Goal: Task Accomplishment & Management: Manage account settings

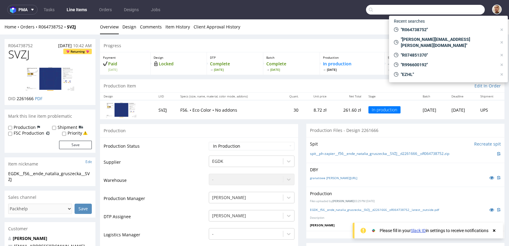
click at [451, 11] on input "text" at bounding box center [425, 10] width 119 height 10
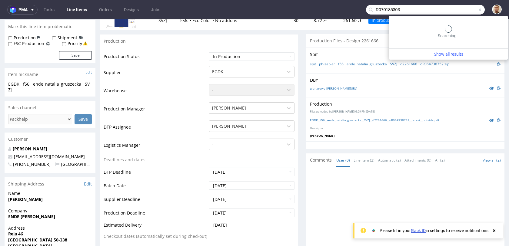
type input "R070185303"
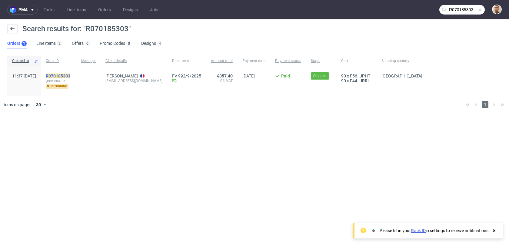
click at [70, 77] on mark "R070185303" at bounding box center [58, 76] width 25 height 5
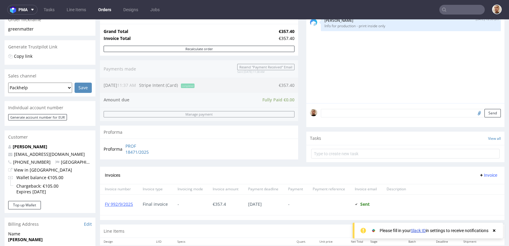
scroll to position [299, 0]
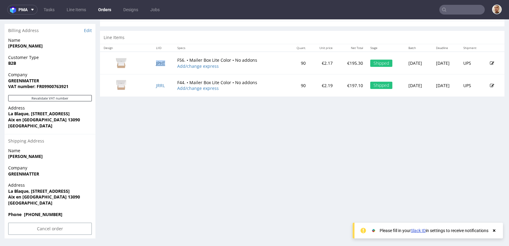
click at [159, 61] on link "JPHT" at bounding box center [160, 63] width 9 height 6
click at [157, 83] on link "JRRL" at bounding box center [160, 86] width 9 height 6
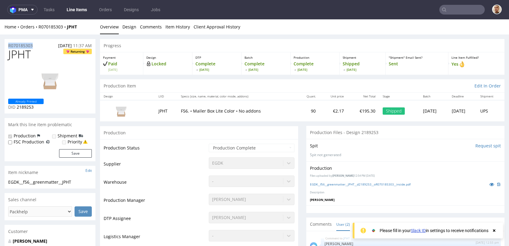
drag, startPoint x: 38, startPoint y: 45, endPoint x: 1, endPoint y: 45, distance: 37.3
copy p "R070185303"
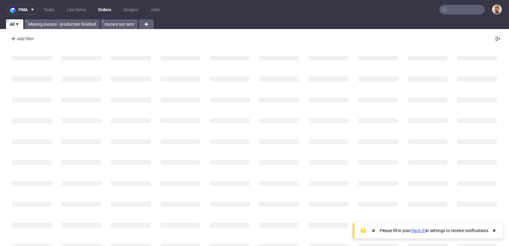
click at [448, 8] on input "text" at bounding box center [462, 10] width 45 height 10
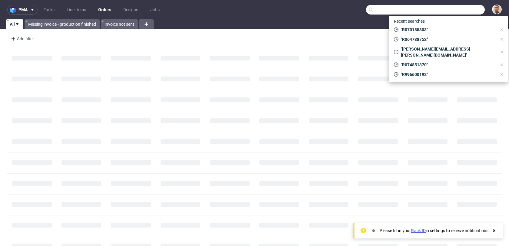
paste input "R921803181"
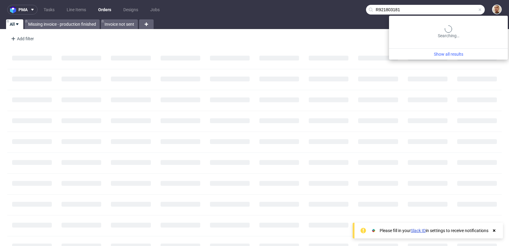
type input "R921803181"
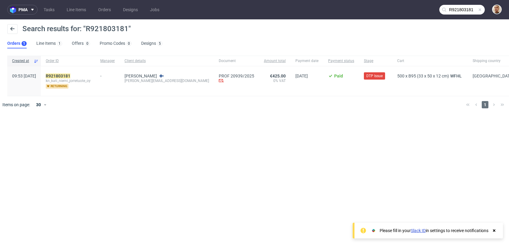
click at [81, 72] on div "R921803181 kn_kati_niemi_jorretuote_oy returning" at bounding box center [68, 81] width 55 height 30
click at [70, 75] on mark "R921803181" at bounding box center [58, 76] width 25 height 5
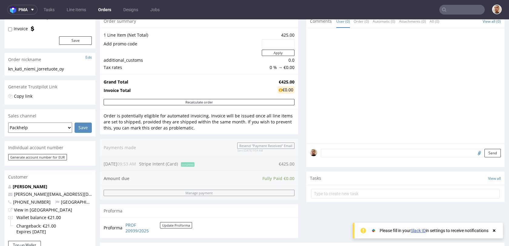
scroll to position [299, 0]
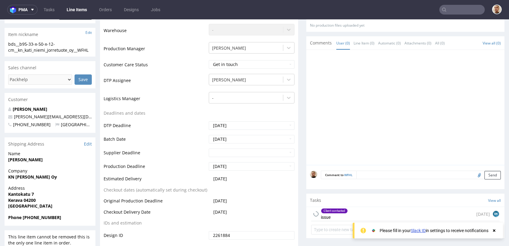
scroll to position [209, 0]
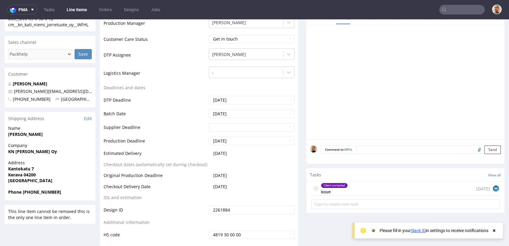
click at [356, 186] on div "Client contacted issue 6 days ago BK" at bounding box center [405, 189] width 189 height 14
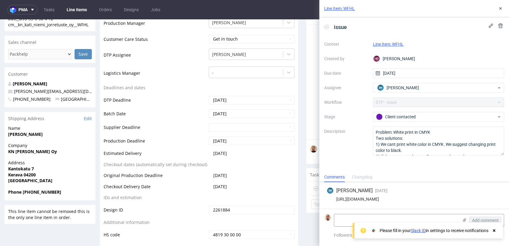
click at [358, 198] on div "https://app-eu1.hubspot.com/contacts/25600958/record/0-5/234500851925/" at bounding box center [414, 199] width 175 height 5
copy div "https://app-eu1.hubspot.com/contacts/25600958/record/0-5/234500851925/"
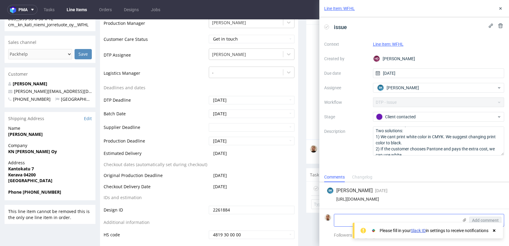
click at [348, 218] on textarea at bounding box center [396, 221] width 124 height 12
type textarea "please proceed with the black one"
click at [475, 219] on span "Add comment" at bounding box center [485, 221] width 27 height 4
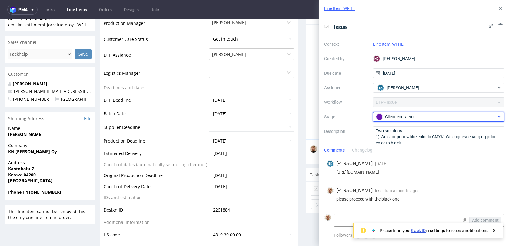
click at [414, 118] on div "Client contacted" at bounding box center [436, 117] width 121 height 7
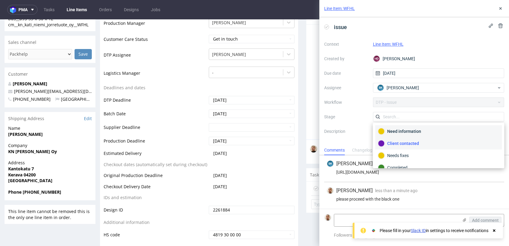
scroll to position [44, 0]
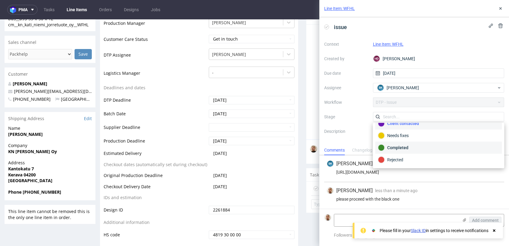
click at [407, 152] on div "Completed" at bounding box center [439, 148] width 127 height 12
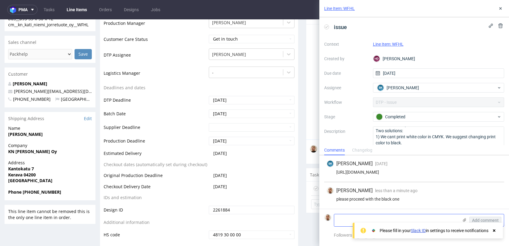
click at [361, 216] on textarea at bounding box center [396, 221] width 124 height 12
type textarea "wyslijmy PCA dla pewnosci"
click at [481, 217] on button "Add comment" at bounding box center [486, 220] width 32 height 7
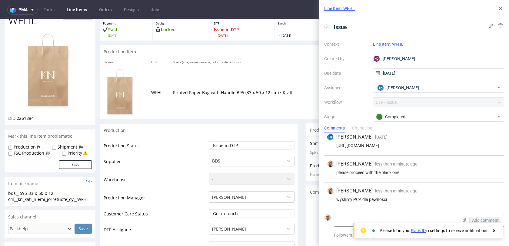
scroll to position [17, 0]
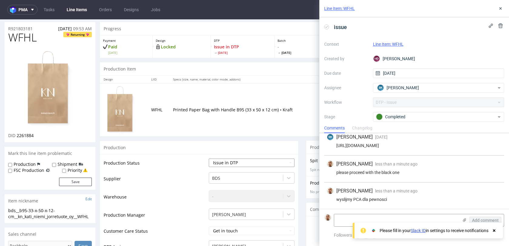
click at [226, 163] on select "Waiting for Artwork Waiting for Diecut Waiting for Mockup Waiting for DTP Waiti…" at bounding box center [252, 163] width 86 height 8
select select "back_for_dtp"
click at [209, 159] on select "Waiting for Artwork Waiting for Diecut Waiting for Mockup Waiting for DTP Waiti…" at bounding box center [252, 163] width 86 height 8
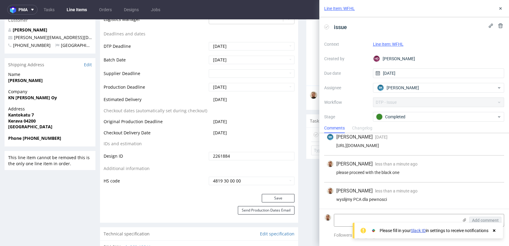
scroll to position [309, 0]
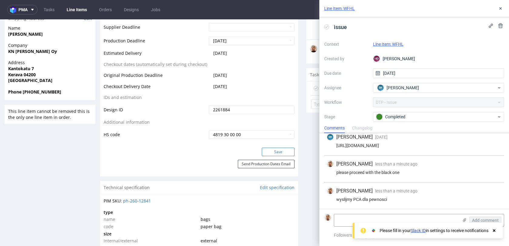
click at [276, 150] on button "Save" at bounding box center [278, 152] width 33 height 8
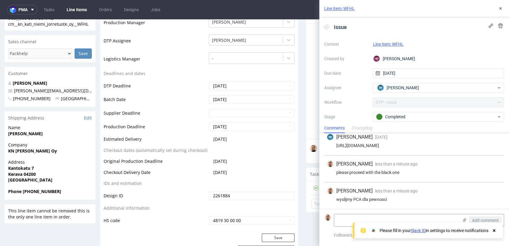
scroll to position [208, 0]
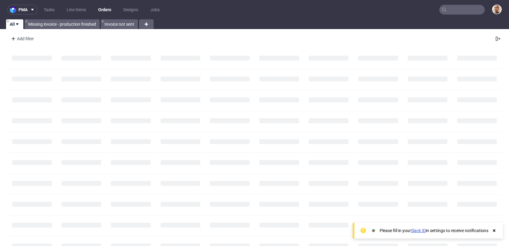
click at [457, 7] on input "text" at bounding box center [462, 10] width 45 height 10
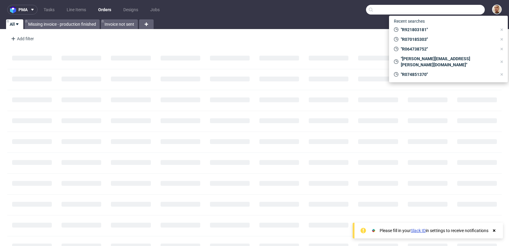
paste input "R876999910"
type input "R876999910"
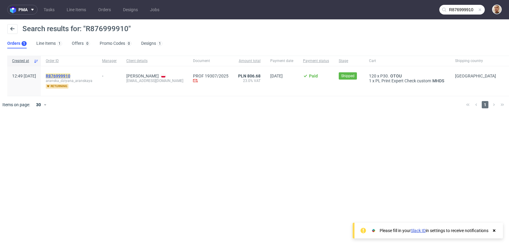
click at [70, 74] on mark "R876999910" at bounding box center [58, 76] width 25 height 5
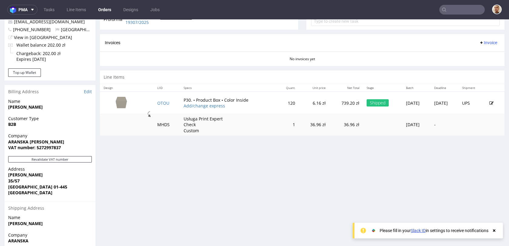
scroll to position [258, 0]
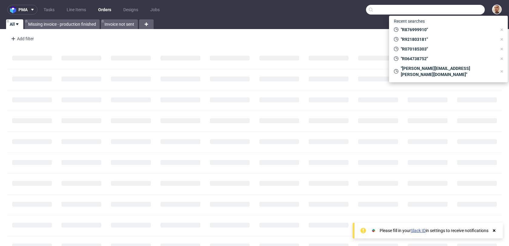
click at [456, 10] on input "text" at bounding box center [425, 10] width 119 height 10
paste input "1Z5A15806691081891"
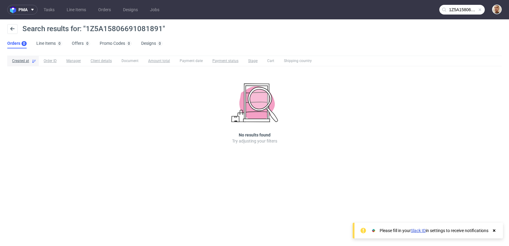
click at [462, 11] on input "1Z5A15806691081891" at bounding box center [462, 10] width 45 height 10
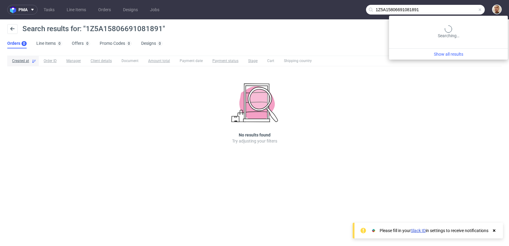
click at [462, 11] on input "1Z5A15806691081891" at bounding box center [425, 10] width 119 height 10
paste input "33618510003"
type input "33618510003"
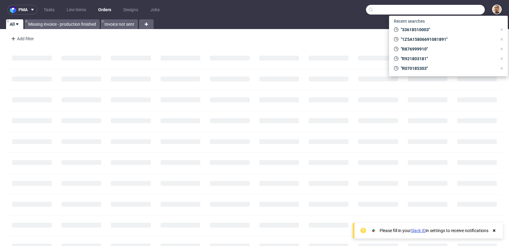
click at [455, 14] on input "text" at bounding box center [425, 10] width 119 height 10
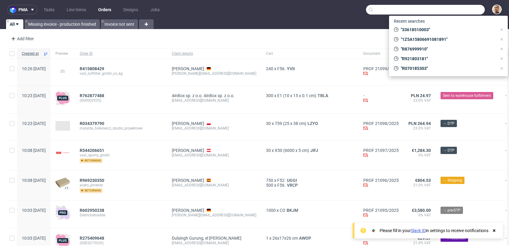
paste input "R628262689"
type input "R628262689"
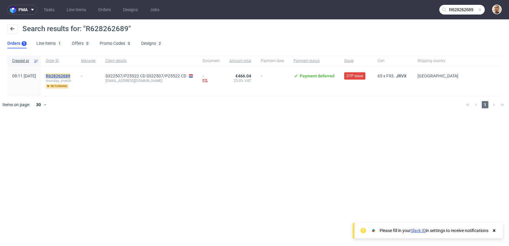
click at [70, 77] on mark "R628262689" at bounding box center [58, 76] width 25 height 5
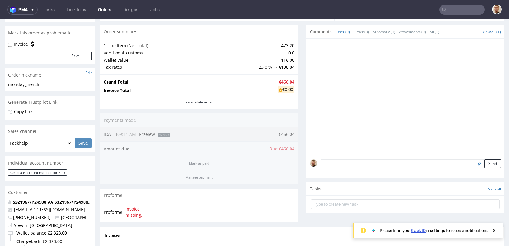
scroll to position [270, 0]
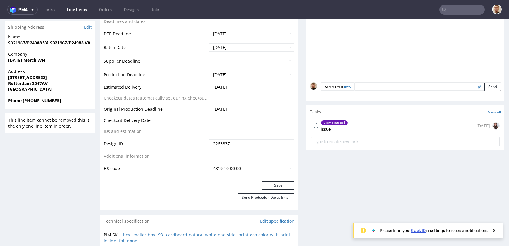
scroll to position [247, 0]
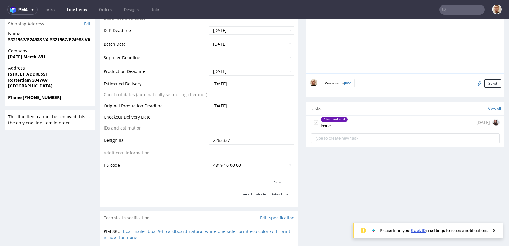
click at [348, 118] on div "Client contacted issue 7 days ago" at bounding box center [405, 123] width 189 height 14
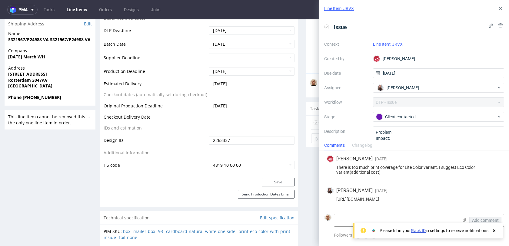
click at [380, 198] on div "https://app-eu1.hubspot.com/contacts/25600958/record/0-5/232708124876/" at bounding box center [414, 199] width 175 height 5
copy div "https://app-eu1.hubspot.com/contacts/25600958/record/0-5/232708124876/"
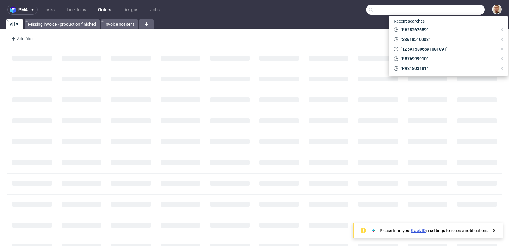
click at [470, 10] on input "text" at bounding box center [425, 10] width 119 height 10
paste input "QWES"
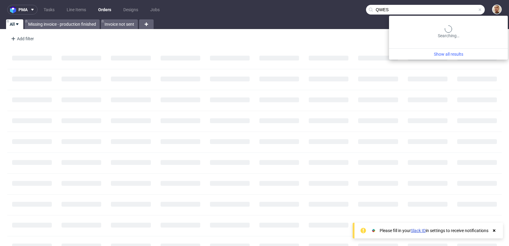
type input "QWES"
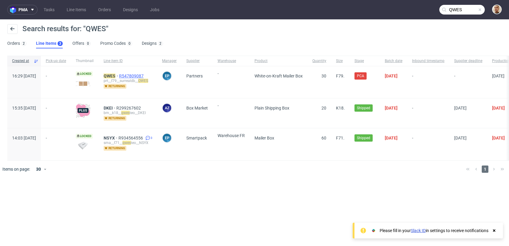
click at [142, 75] on span "R547809087" at bounding box center [132, 76] width 26 height 5
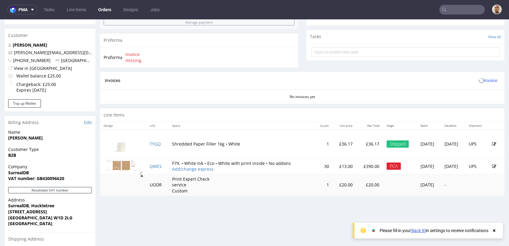
scroll to position [244, 0]
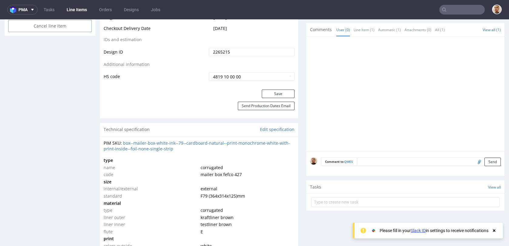
scroll to position [398, 0]
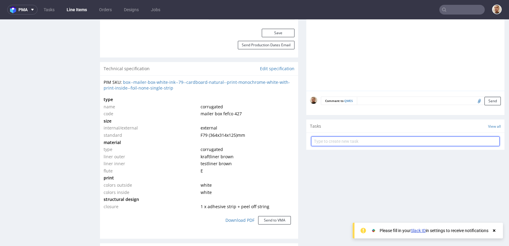
click at [352, 142] on input "text" at bounding box center [405, 142] width 189 height 10
type input "d"
type input "new design"
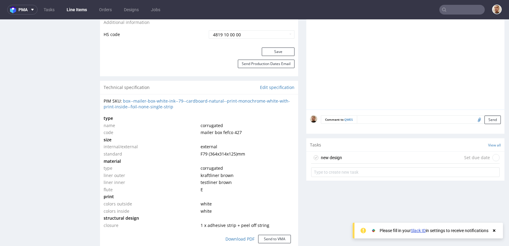
scroll to position [398, 0]
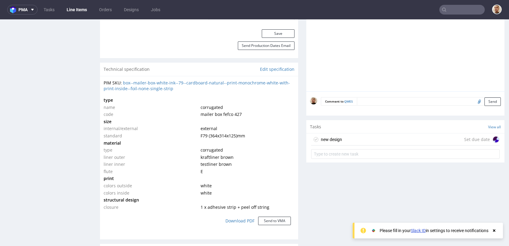
click at [340, 145] on div "new design Set due date" at bounding box center [405, 140] width 189 height 12
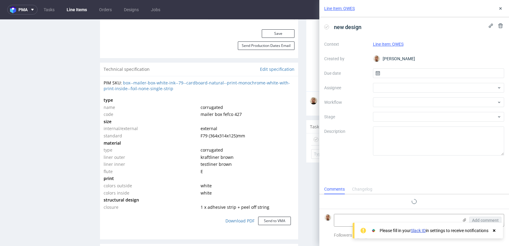
scroll to position [5, 0]
click at [393, 72] on input "text" at bounding box center [439, 74] width 132 height 10
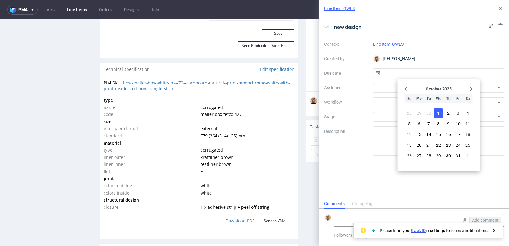
click at [438, 110] on span "1" at bounding box center [438, 113] width 2 height 6
type input "01/10/2025"
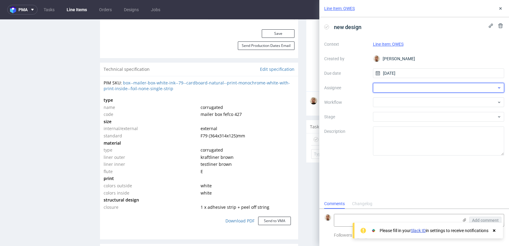
click at [417, 90] on div at bounding box center [439, 88] width 132 height 10
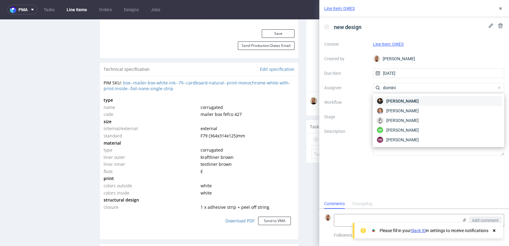
type input "domini"
click at [416, 103] on span "Dominik Grosicki" at bounding box center [402, 101] width 32 height 6
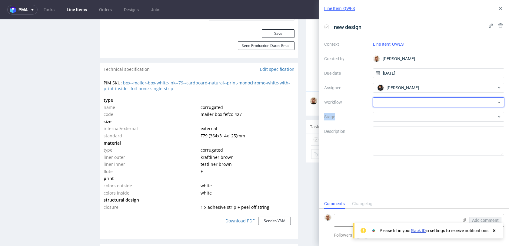
click at [416, 103] on div at bounding box center [439, 103] width 132 height 10
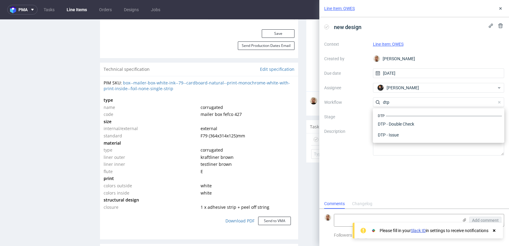
scroll to position [0, 0]
type input "d"
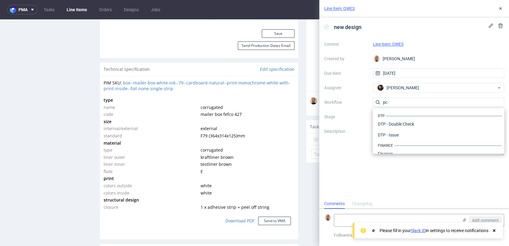
type input "pca"
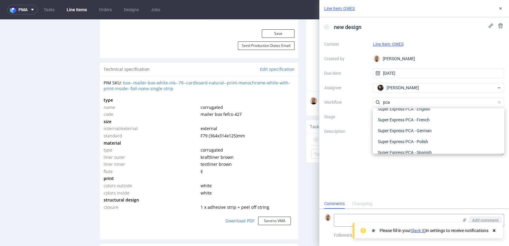
scroll to position [68, 0]
click at [401, 102] on input "pca" at bounding box center [439, 103] width 132 height 10
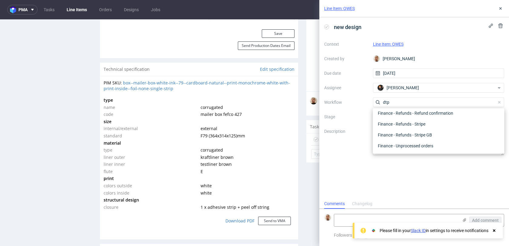
scroll to position [0, 0]
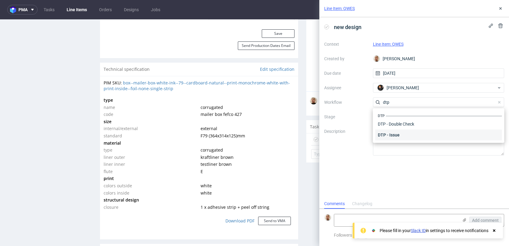
type input "dtp"
click at [396, 131] on div "DTP - Issue" at bounding box center [439, 135] width 127 height 11
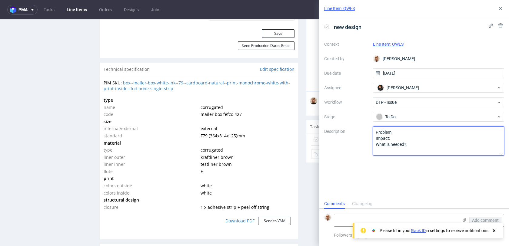
drag, startPoint x: 412, startPoint y: 143, endPoint x: 356, endPoint y: 122, distance: 59.7
click at [356, 122] on div "Context Line Item: QWES Created by Bartłomiej Leśniczuk Due date 01/10/2025 Ass…" at bounding box center [414, 97] width 180 height 116
type textarea "new design"
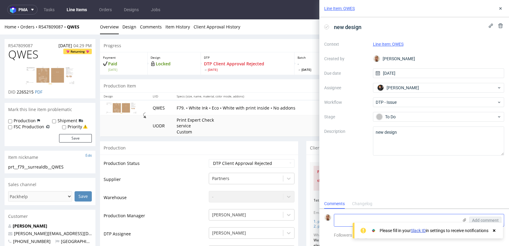
click at [464, 219] on use at bounding box center [464, 221] width 3 height 4
click at [0, 0] on input "file" at bounding box center [0, 0] width 0 height 0
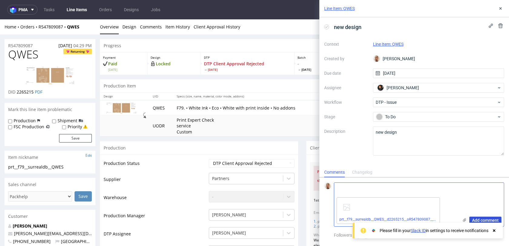
click at [473, 220] on span "Add comment" at bounding box center [485, 221] width 27 height 4
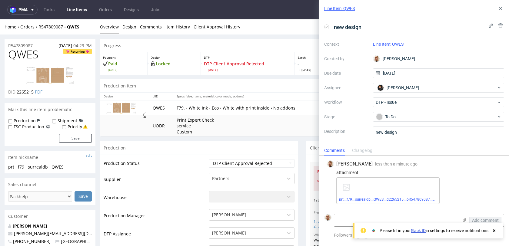
click at [233, 160] on select "Waiting for Artwork Waiting for Diecut Waiting for Mockup Waiting for DTP Waiti…" at bounding box center [252, 163] width 86 height 8
select select "back_for_dtp"
click at [209, 159] on select "Waiting for Artwork Waiting for Diecut Waiting for Mockup Waiting for DTP Waiti…" at bounding box center [252, 163] width 86 height 8
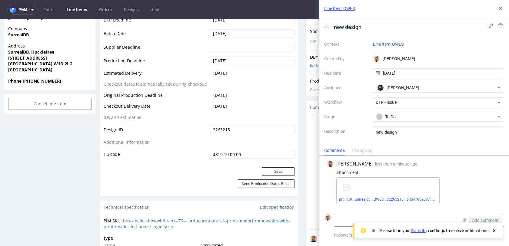
scroll to position [305, 0]
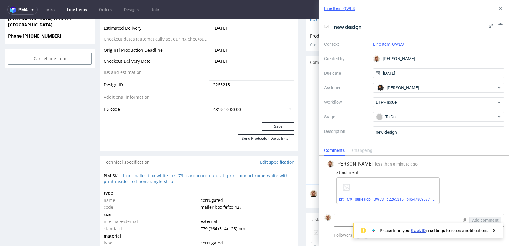
click at [280, 131] on div "Save" at bounding box center [199, 128] width 198 height 12
click at [280, 125] on button "Save" at bounding box center [278, 126] width 33 height 8
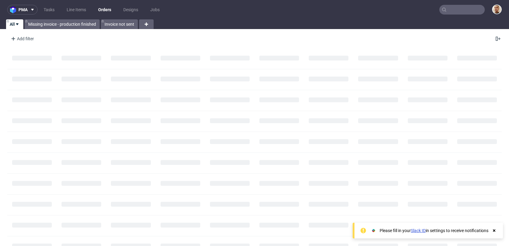
click at [456, 11] on input "text" at bounding box center [462, 10] width 45 height 10
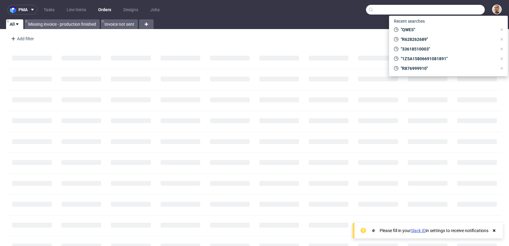
paste input "R006912398"
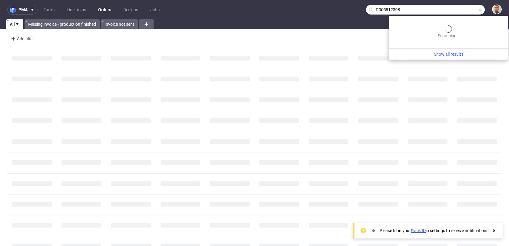
type input "R006912398"
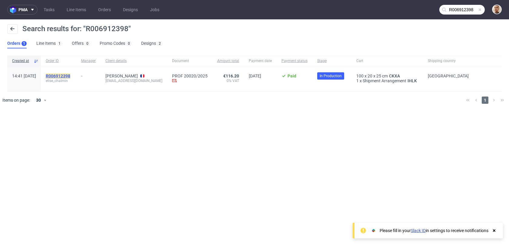
click at [70, 74] on mark "R006912398" at bounding box center [58, 76] width 25 height 5
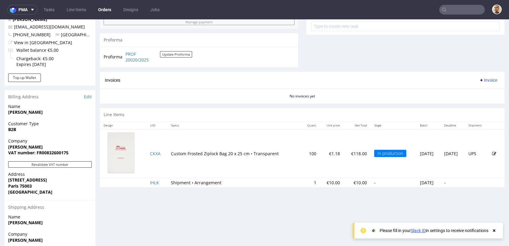
scroll to position [299, 0]
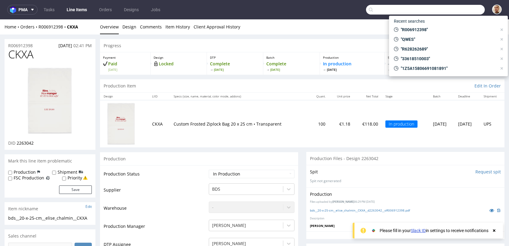
click at [456, 10] on input "text" at bounding box center [425, 10] width 119 height 10
paste input "30042024"
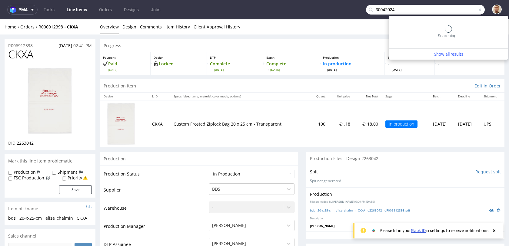
type input "30042024"
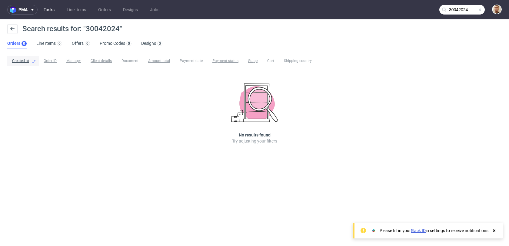
click at [52, 8] on link "Tasks" at bounding box center [49, 10] width 18 height 10
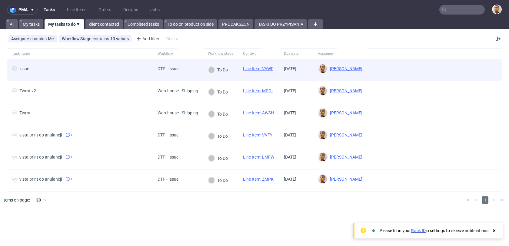
click at [122, 77] on div "issue" at bounding box center [79, 70] width 145 height 22
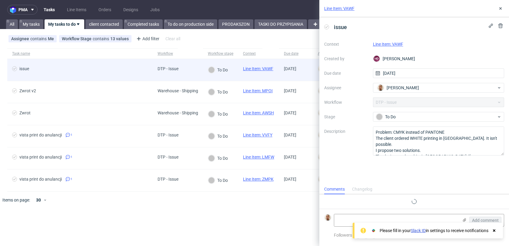
scroll to position [5, 0]
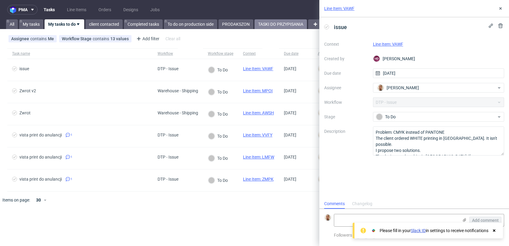
click at [292, 24] on link "TASKI DO PRZYPISANIA" at bounding box center [281, 24] width 52 height 10
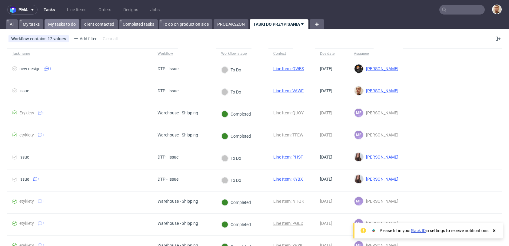
click at [65, 22] on link "My tasks to do" at bounding box center [62, 24] width 35 height 10
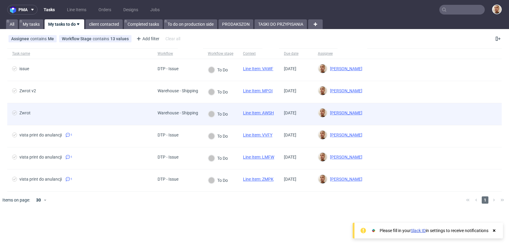
click at [99, 111] on span "Zwrot" at bounding box center [80, 114] width 136 height 7
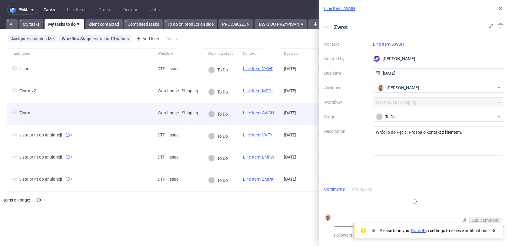
scroll to position [5, 0]
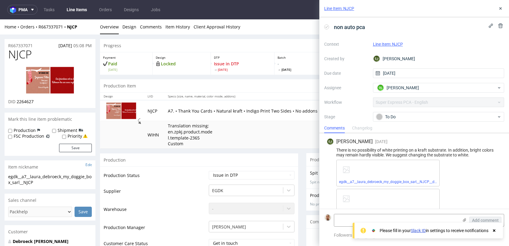
scroll to position [143, 0]
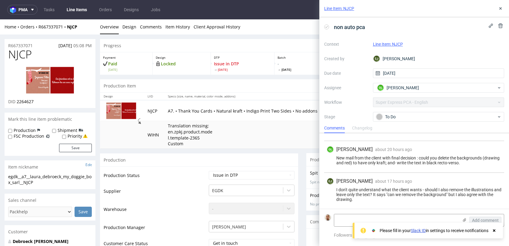
click at [493, 231] on icon at bounding box center [494, 231] width 5 height 5
click at [405, 219] on textarea at bounding box center [396, 221] width 124 height 12
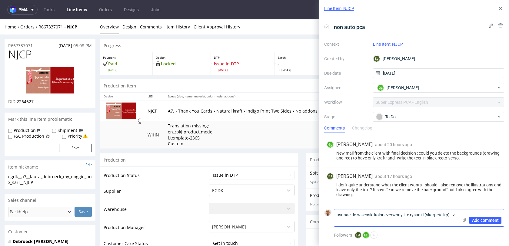
scroll to position [0, 0]
type textarea "usunac tlo w sensie kolor czerwony i te rysunki (skarpete itp) - zostawic brazo…"
click at [487, 219] on span "Add comment" at bounding box center [485, 221] width 27 height 4
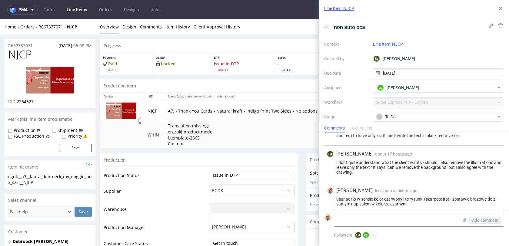
scroll to position [175, 0]
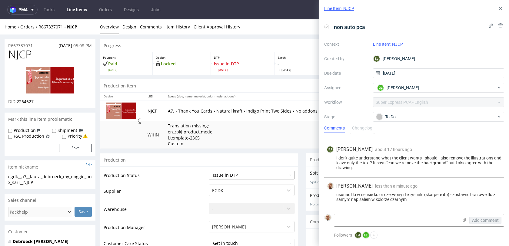
click at [247, 173] on select "Waiting for Artwork Waiting for Diecut Waiting for Mockup Waiting for DTP Waiti…" at bounding box center [252, 175] width 86 height 8
select select "back_for_dtp"
click at [209, 171] on select "Waiting for Artwork Waiting for Diecut Waiting for Mockup Waiting for DTP Waiti…" at bounding box center [252, 175] width 86 height 8
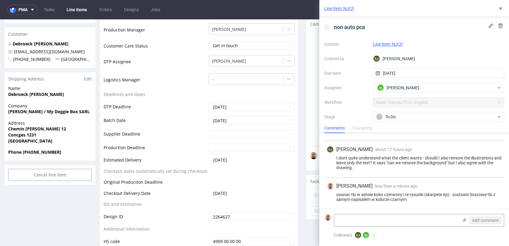
scroll to position [242, 0]
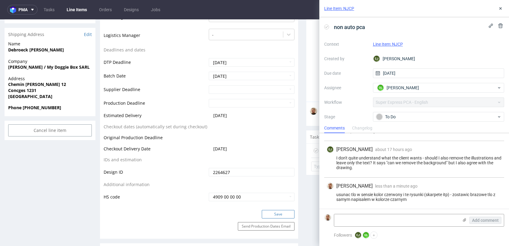
click at [283, 212] on button "Save" at bounding box center [278, 214] width 33 height 8
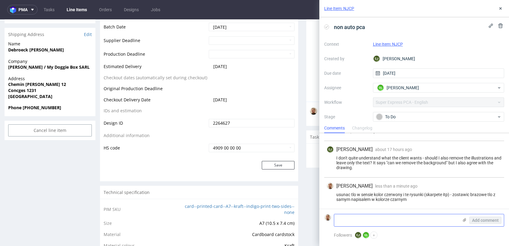
click at [353, 220] on textarea at bounding box center [396, 221] width 124 height 12
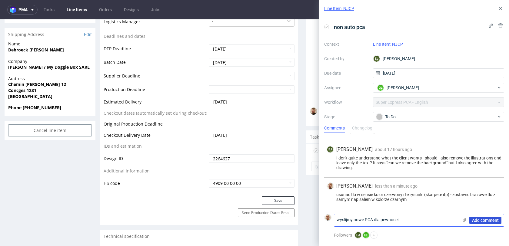
type textarea "wyslijmy nowe PCA dla pewnosci"
click at [483, 222] on span "Add comment" at bounding box center [485, 221] width 27 height 4
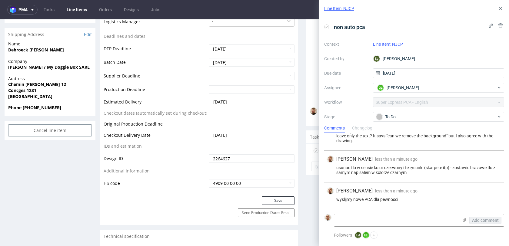
scroll to position [202, 0]
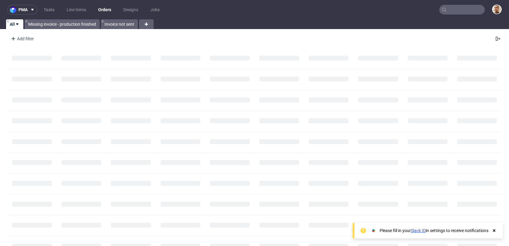
click at [455, 11] on input "text" at bounding box center [462, 10] width 45 height 10
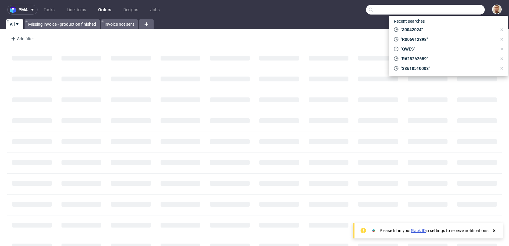
paste input "isabelle.moinet@marcova.fr"
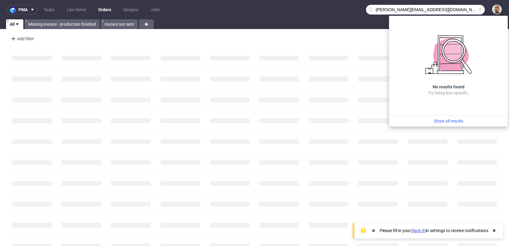
drag, startPoint x: 400, startPoint y: 9, endPoint x: 359, endPoint y: 9, distance: 40.6
click at [359, 9] on nav "pma Tasks Line Items Orders Designs Jobs isabelle.moinet@marcova.fr" at bounding box center [254, 9] width 509 height 19
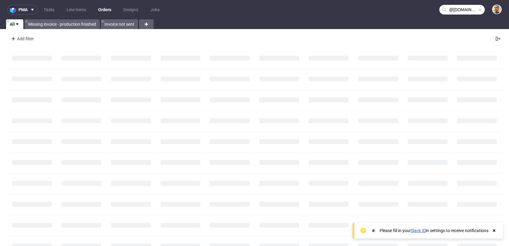
type input "@marcova.fr"
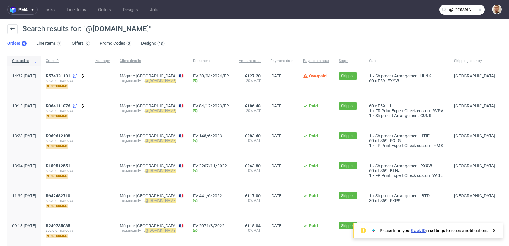
scroll to position [18, 0]
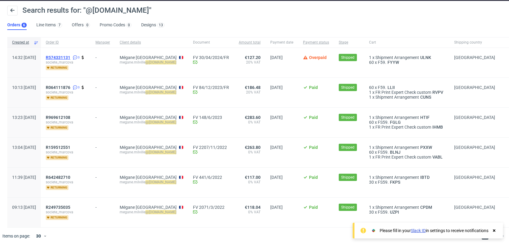
click at [70, 58] on span "R574331131" at bounding box center [58, 57] width 25 height 5
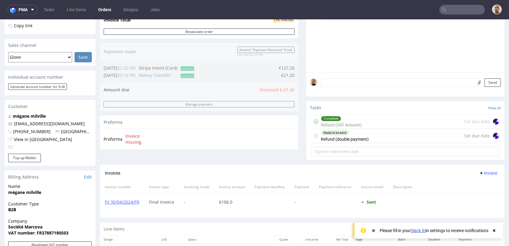
scroll to position [181, 0]
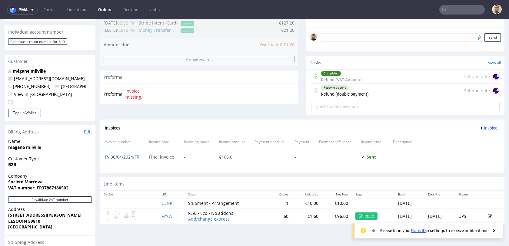
click at [124, 158] on link "FV 30/04/2024/FR" at bounding box center [122, 157] width 35 height 6
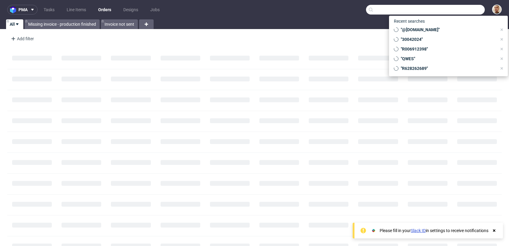
click at [474, 9] on input "text" at bounding box center [425, 10] width 119 height 10
paste input "R285607780"
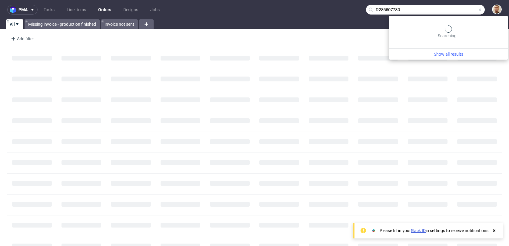
type input "R285607780"
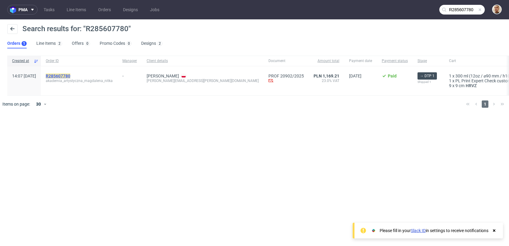
click at [70, 77] on mark "R285607780" at bounding box center [58, 76] width 25 height 5
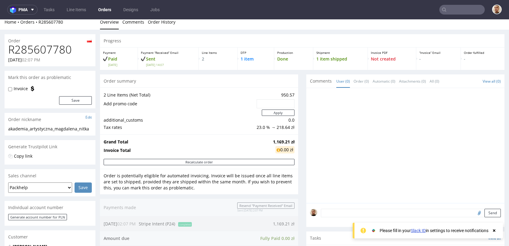
scroll to position [311, 0]
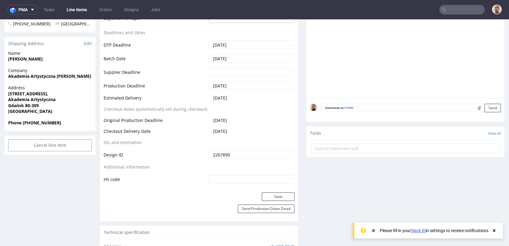
scroll to position [243, 0]
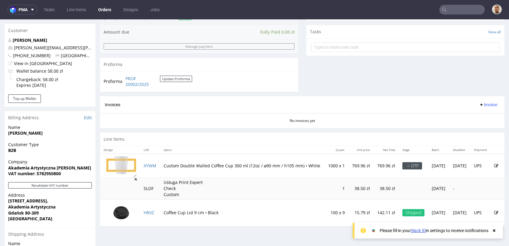
scroll to position [211, 0]
